Goal: Task Accomplishment & Management: Use online tool/utility

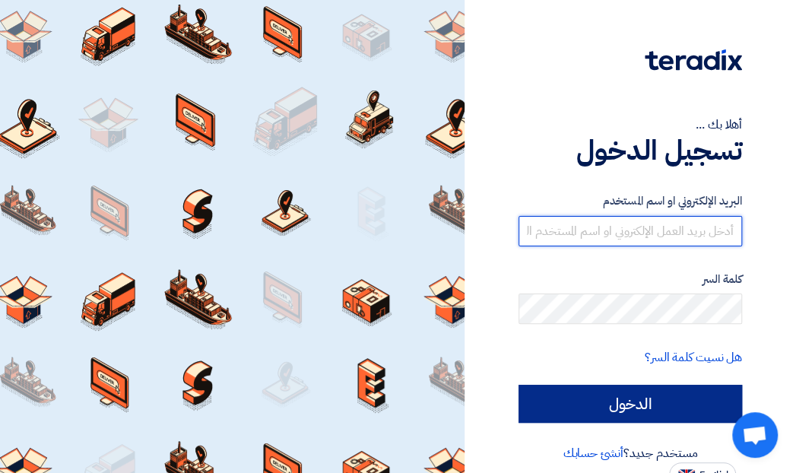
type input "[EMAIL_ADDRESS][DOMAIN_NAME]"
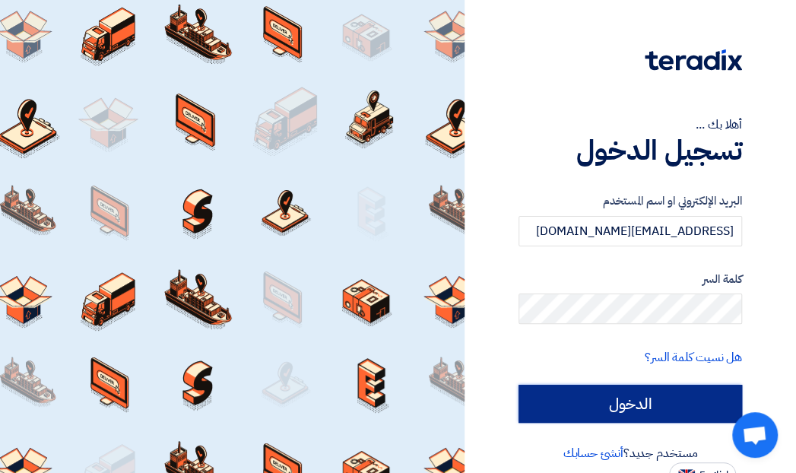
click at [612, 401] on input "الدخول" at bounding box center [631, 404] width 224 height 38
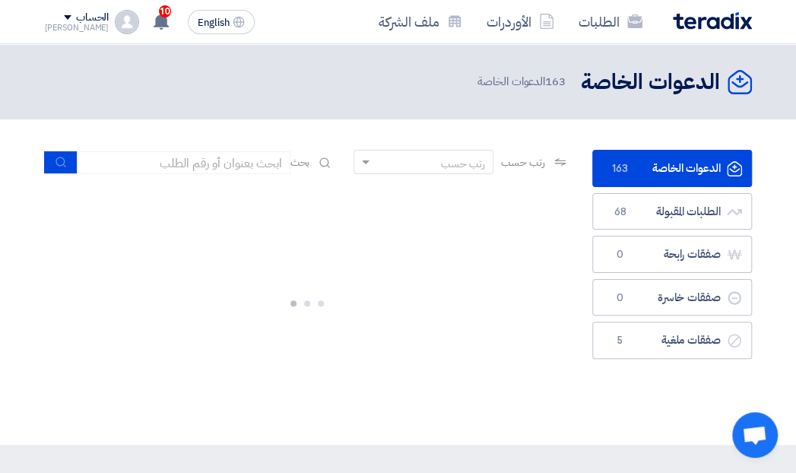
click at [644, 167] on link "الدعوات الخاصة الدعوات الخاصة 163" at bounding box center [673, 168] width 160 height 37
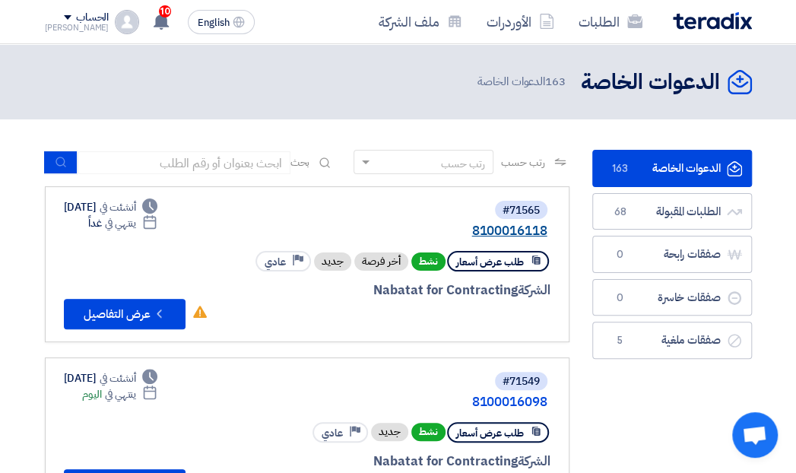
click at [509, 225] on link "8100016118" at bounding box center [395, 231] width 304 height 14
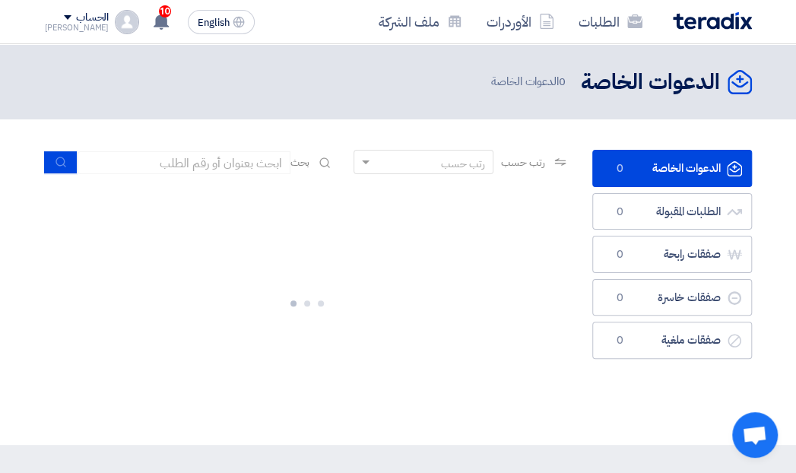
click at [669, 160] on link "الدعوات الخاصة الدعوات الخاصة 0" at bounding box center [673, 168] width 160 height 37
click at [669, 168] on link "الدعوات الخاصة الدعوات الخاصة 163" at bounding box center [673, 168] width 160 height 37
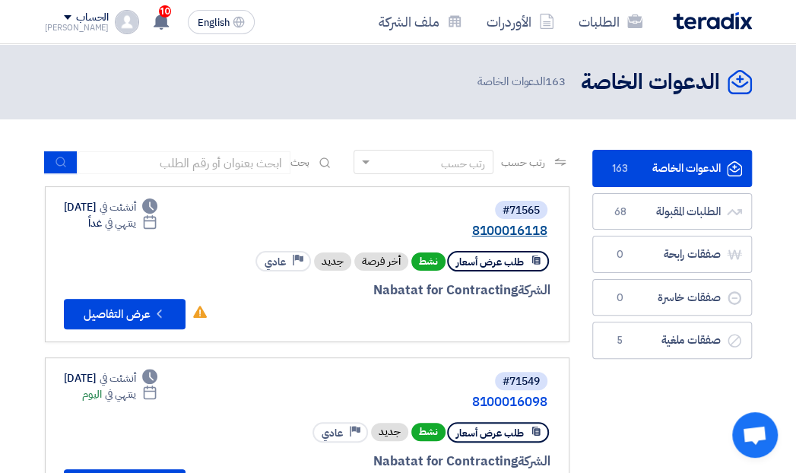
click at [496, 231] on link "8100016118" at bounding box center [395, 231] width 304 height 14
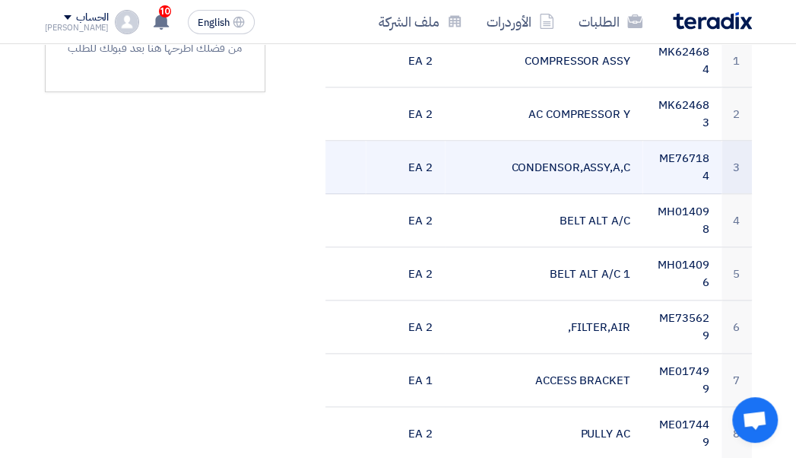
scroll to position [665, 0]
